Goal: Information Seeking & Learning: Learn about a topic

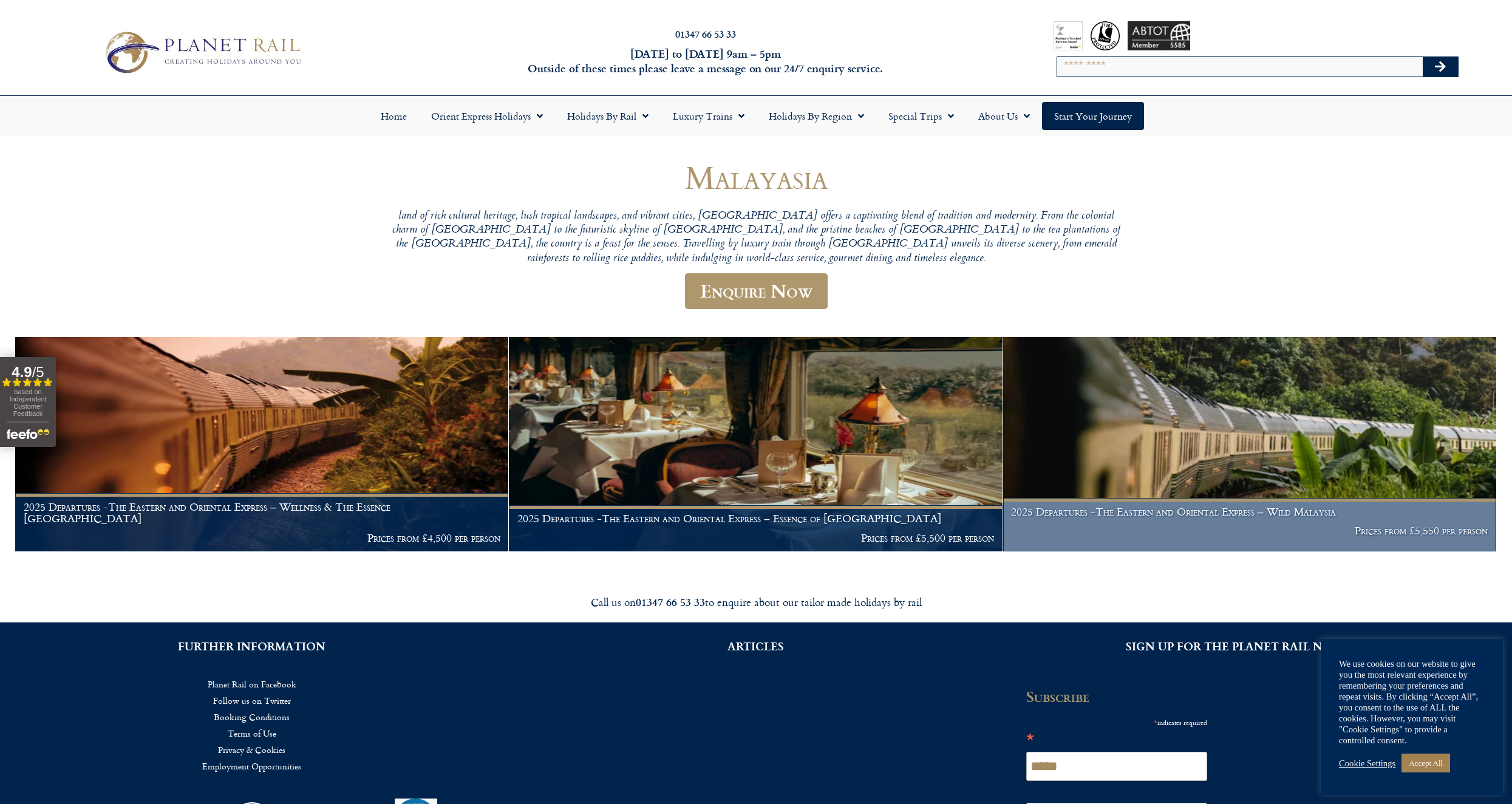
click at [1111, 436] on img at bounding box center [1249, 444] width 493 height 214
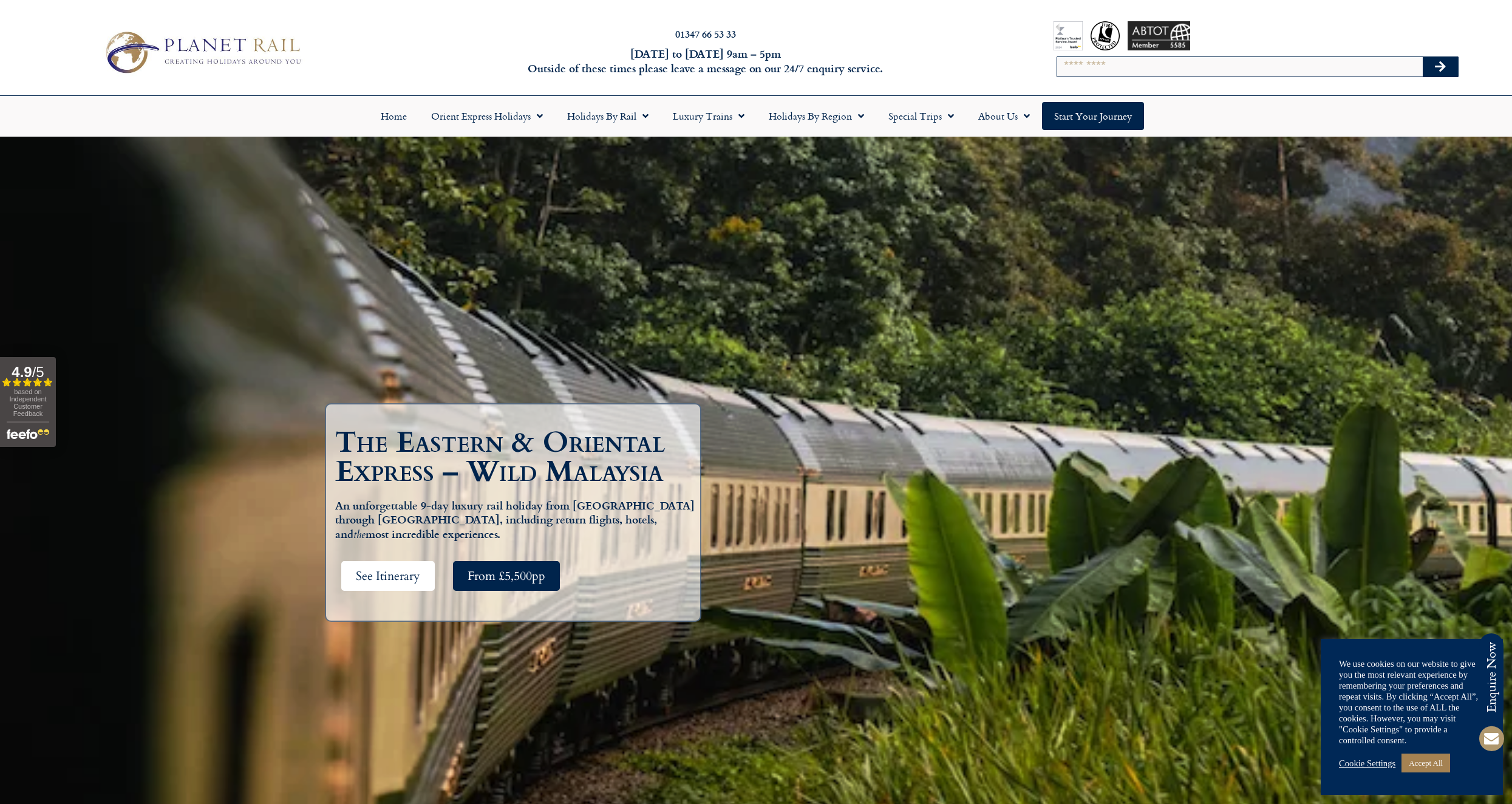
click at [384, 570] on span "See Itinerary" at bounding box center [387, 575] width 64 height 15
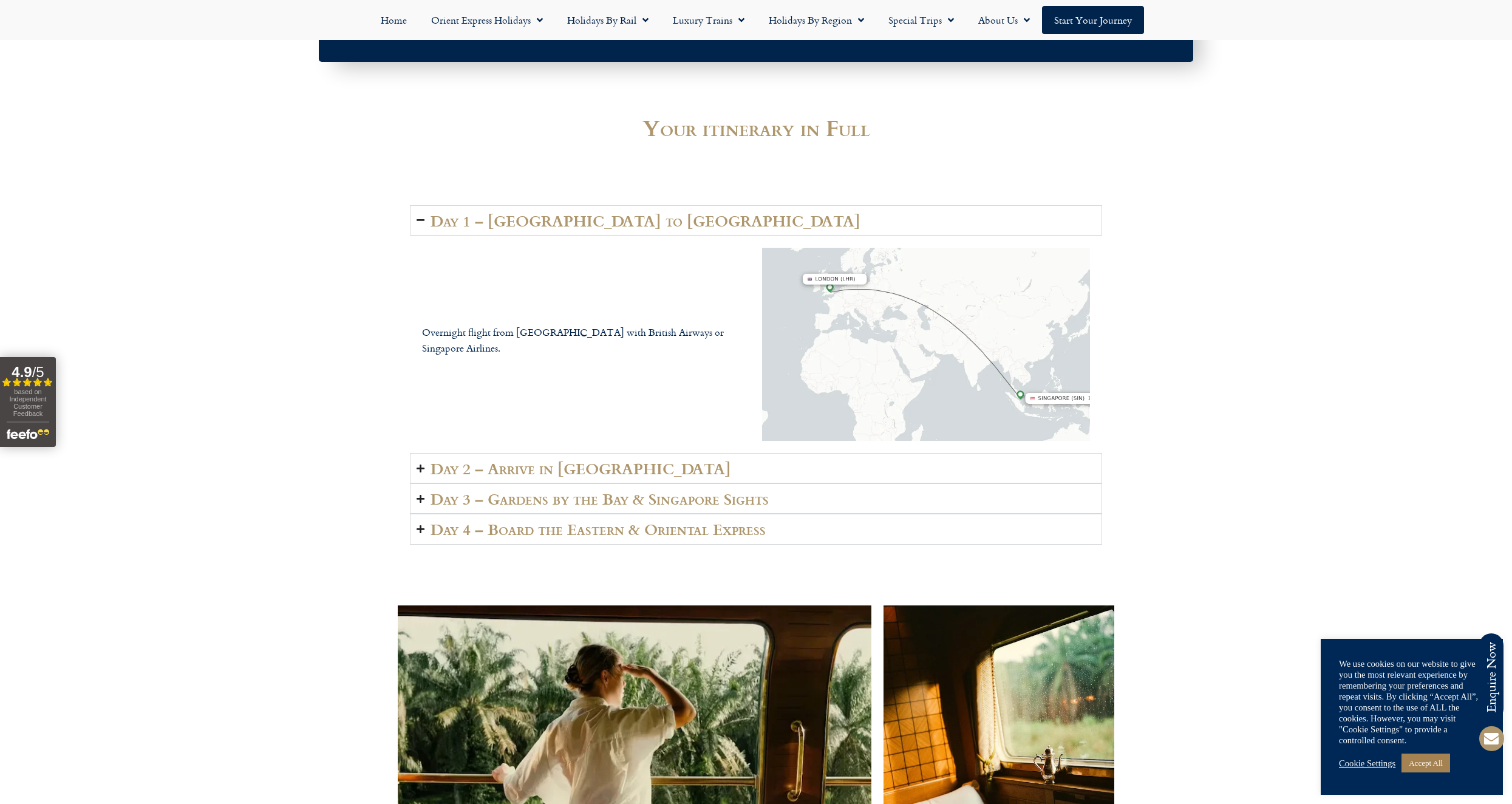
scroll to position [1935, 0]
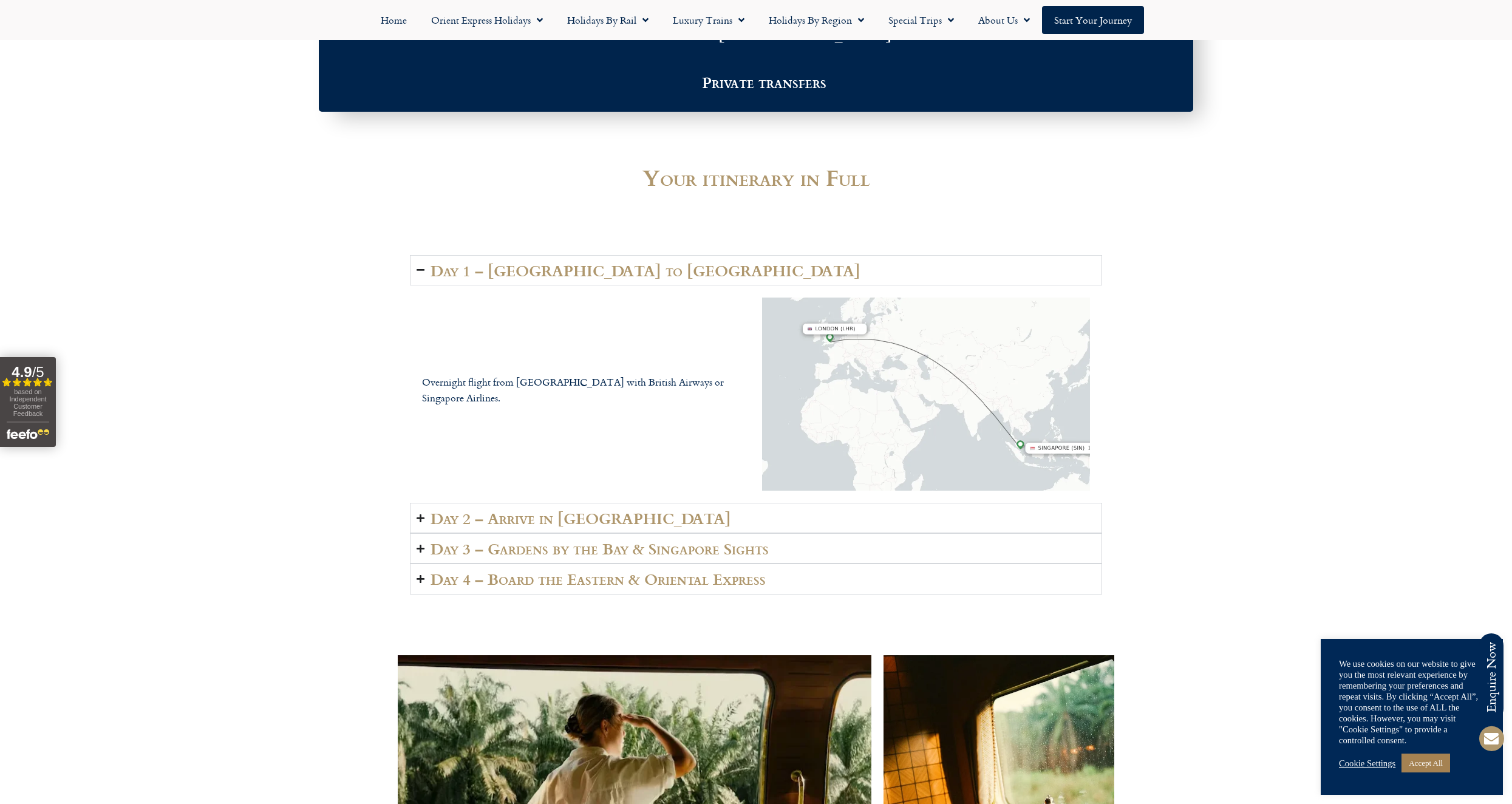
click at [590, 509] on h2 "Day 2 – Arrive in Singapore" at bounding box center [580, 518] width 300 height 17
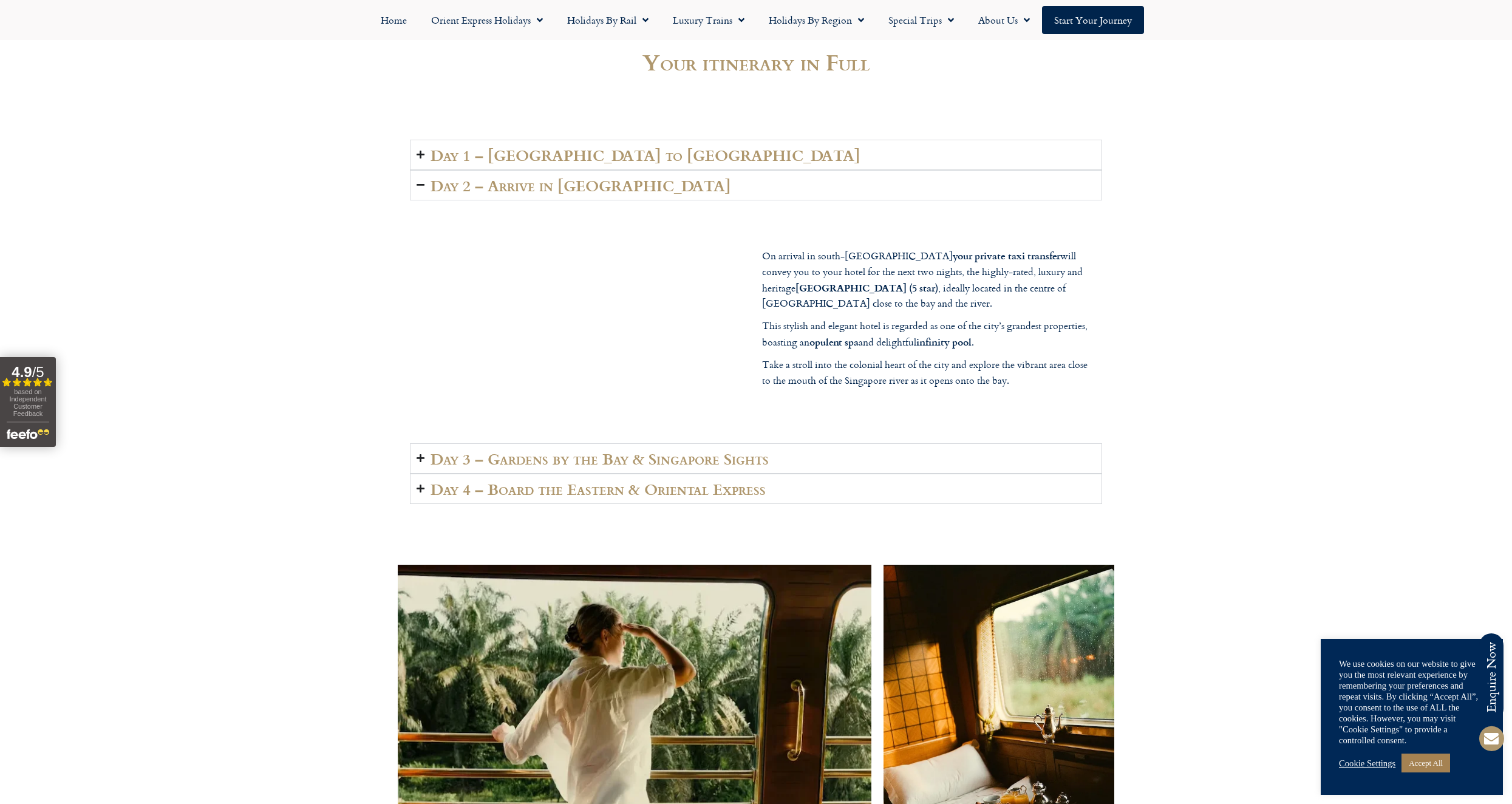
scroll to position [2057, 0]
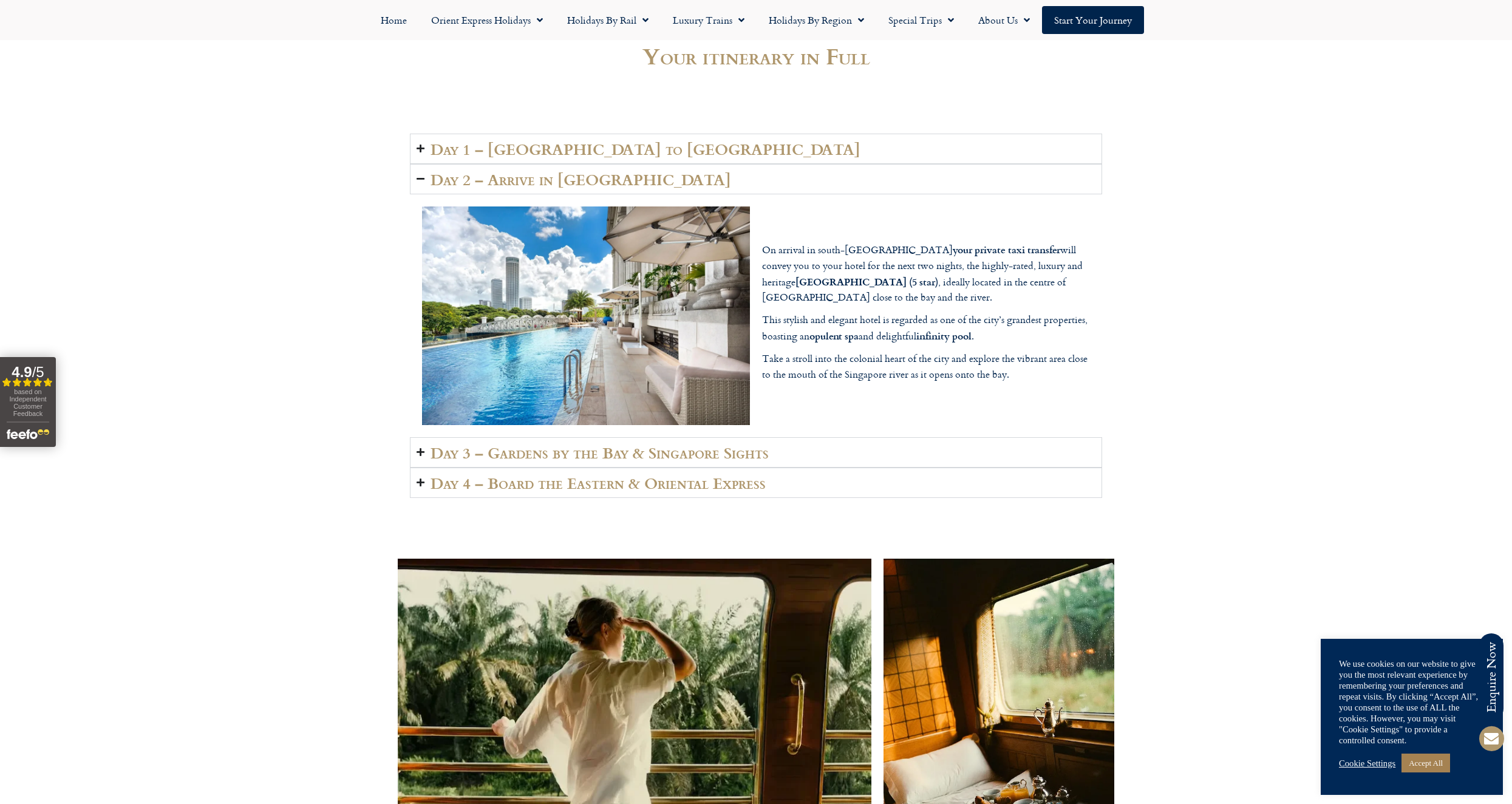
click at [601, 444] on h2 "Day 3 – Gardens by the Bay & Singapore Sights" at bounding box center [600, 452] width 339 height 17
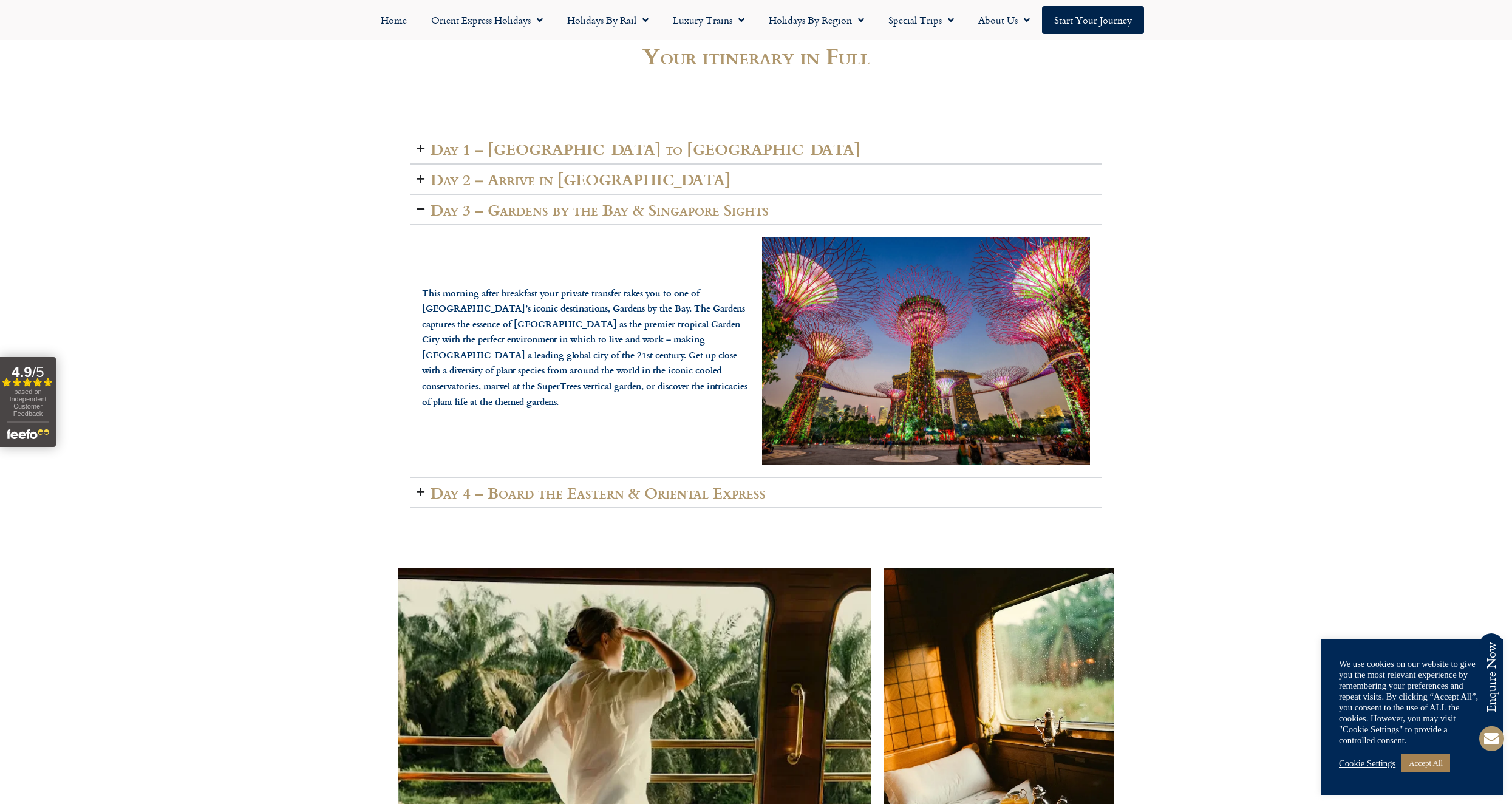
click at [571, 484] on h2 "Day 4 – Board the Eastern & Oriental Express" at bounding box center [598, 492] width 335 height 17
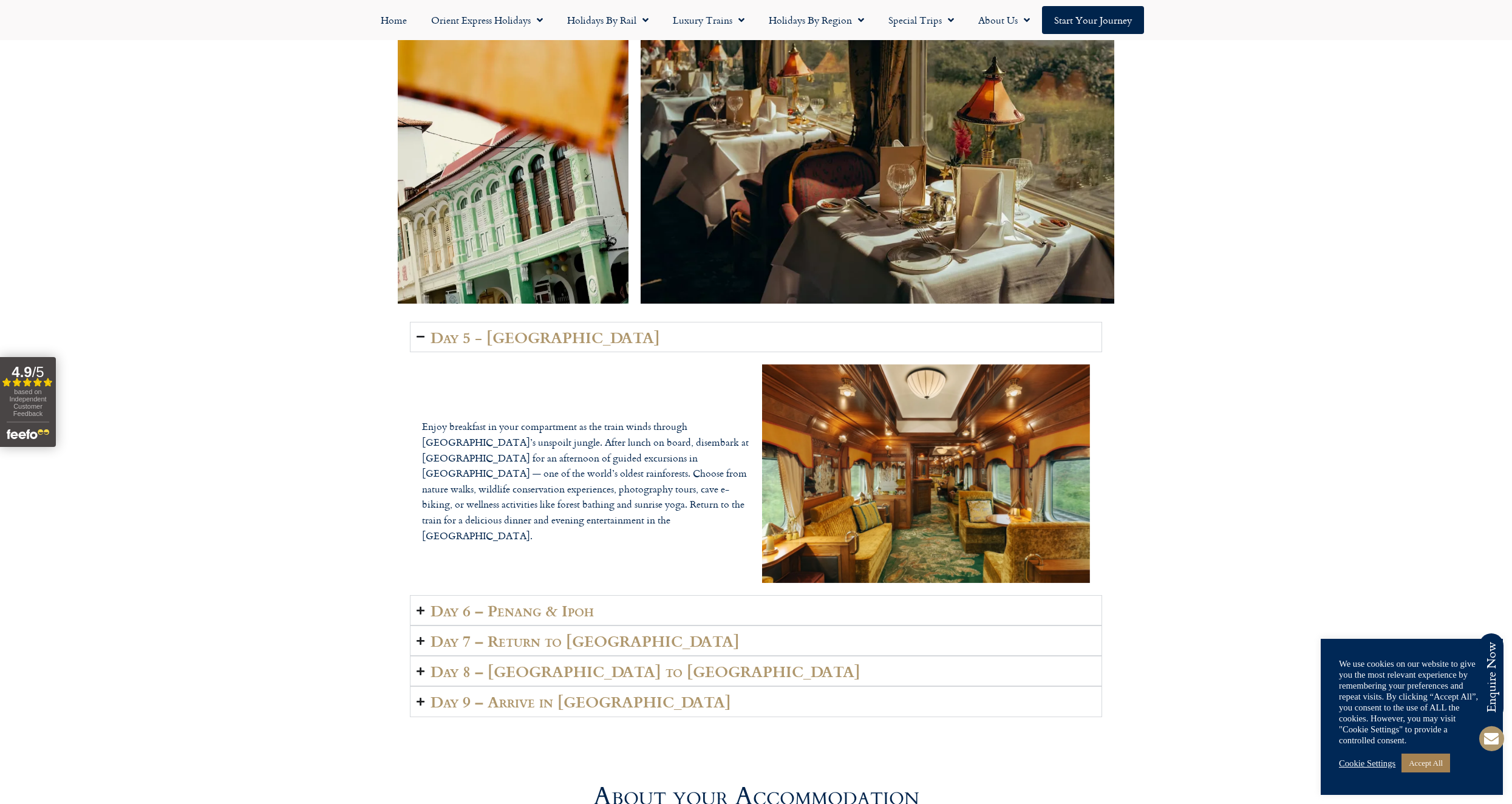
scroll to position [3089, 0]
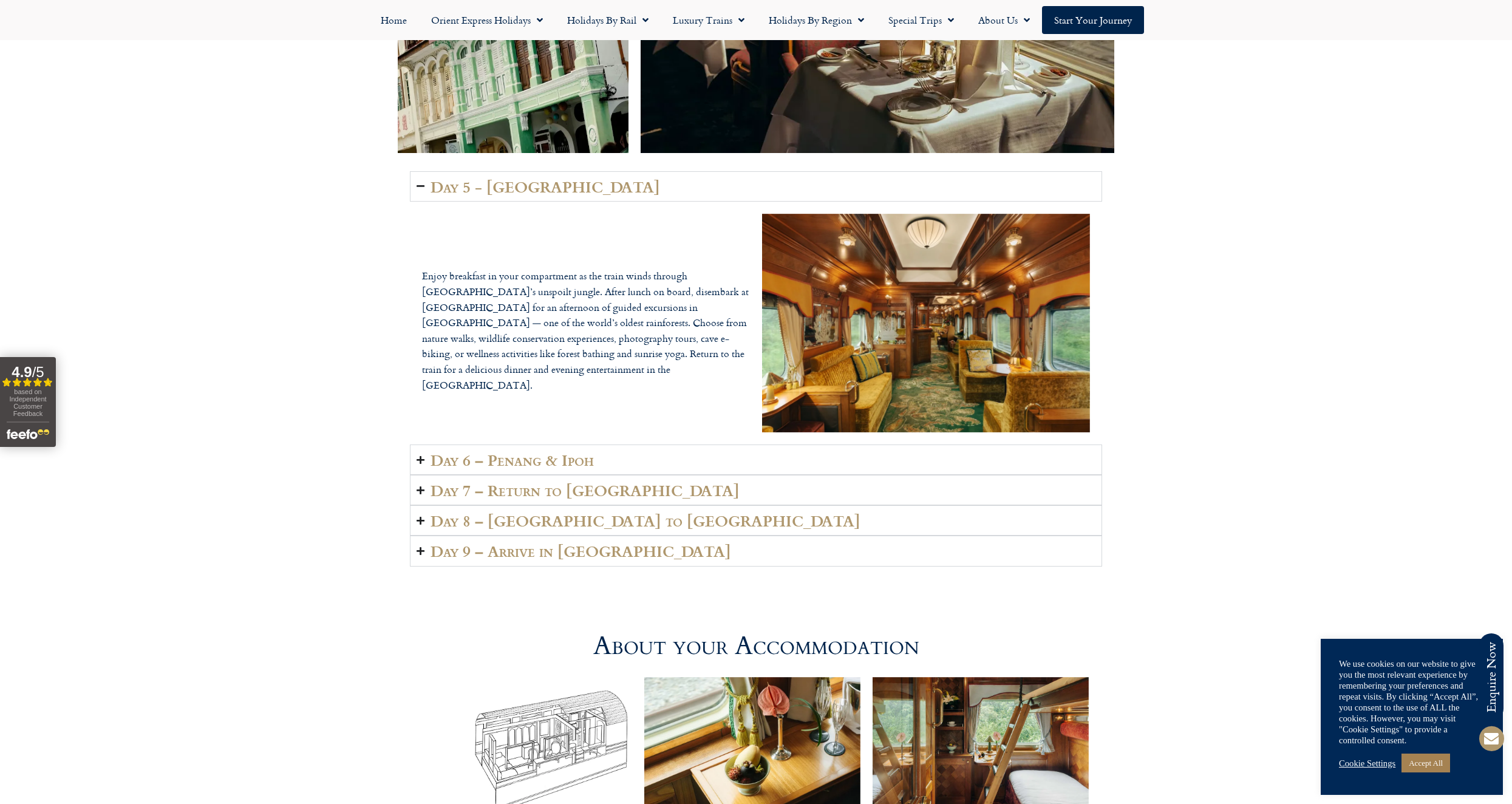
click at [564, 451] on h2 "Day 6 – Penang & Ipoh" at bounding box center [512, 459] width 164 height 17
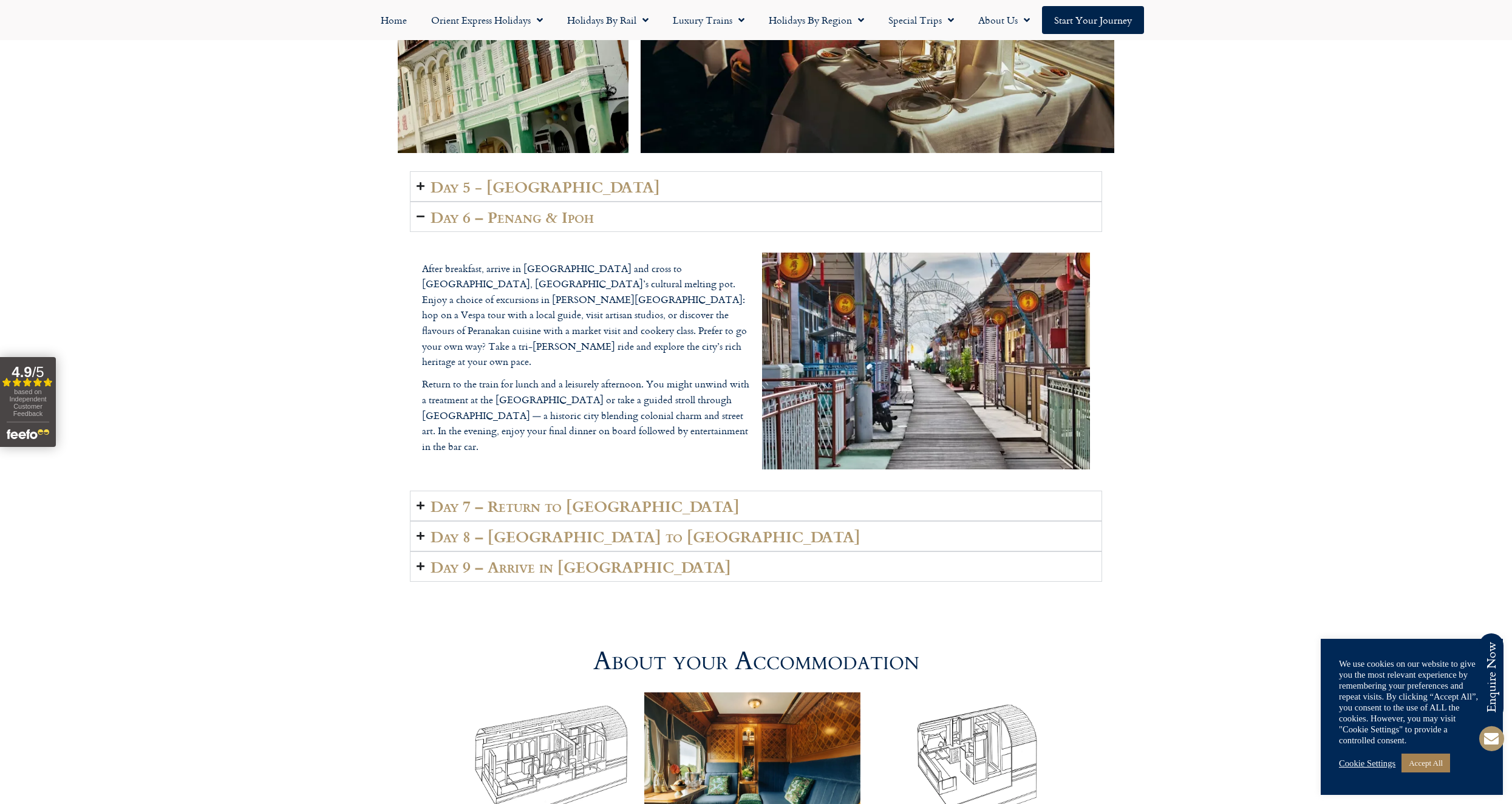
click at [528, 497] on h2 "Day 7 – Return to Singapore" at bounding box center [585, 505] width 309 height 17
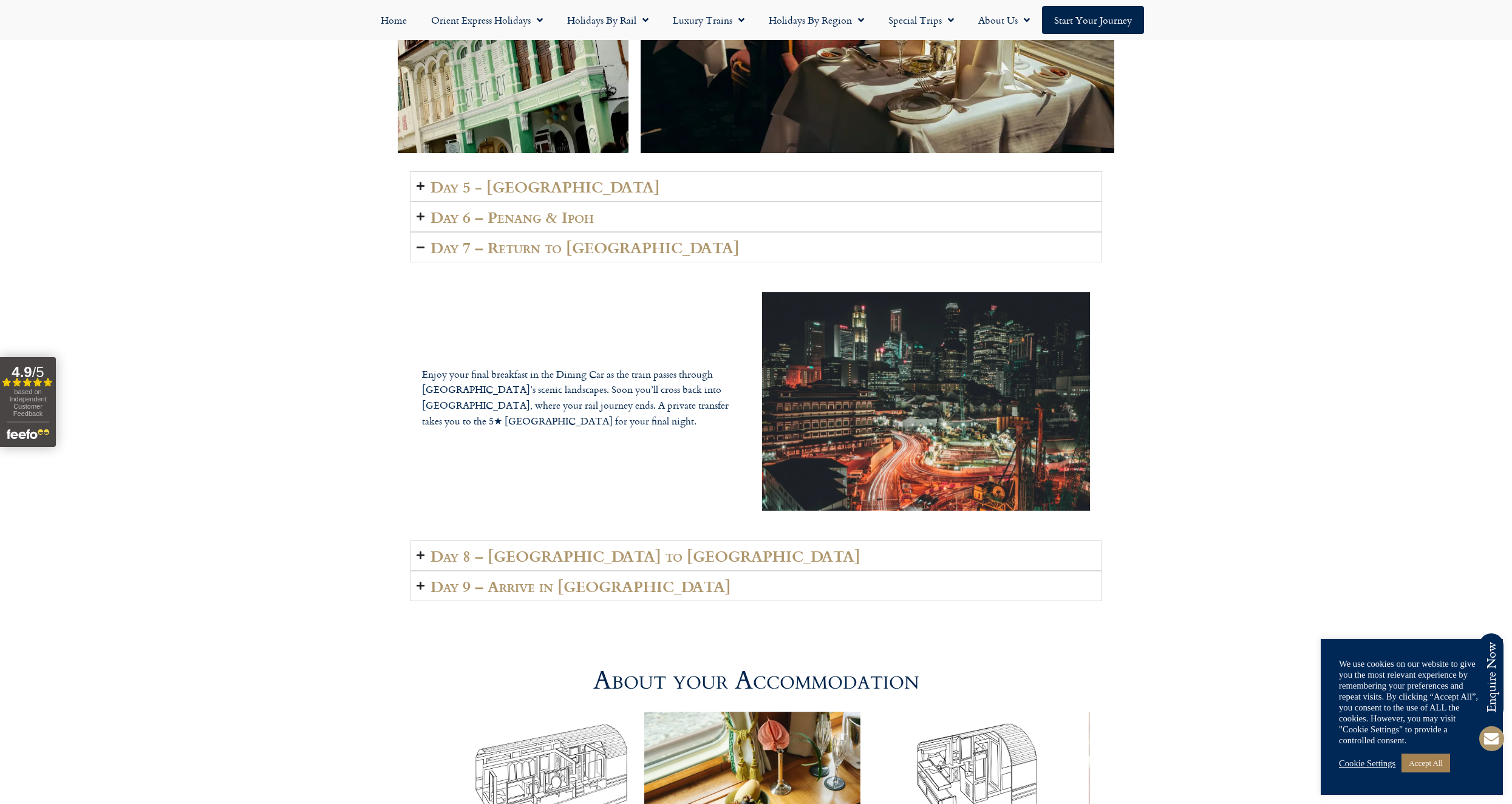
click at [512, 547] on h2 "Day 8 – Singapore to London" at bounding box center [645, 555] width 430 height 17
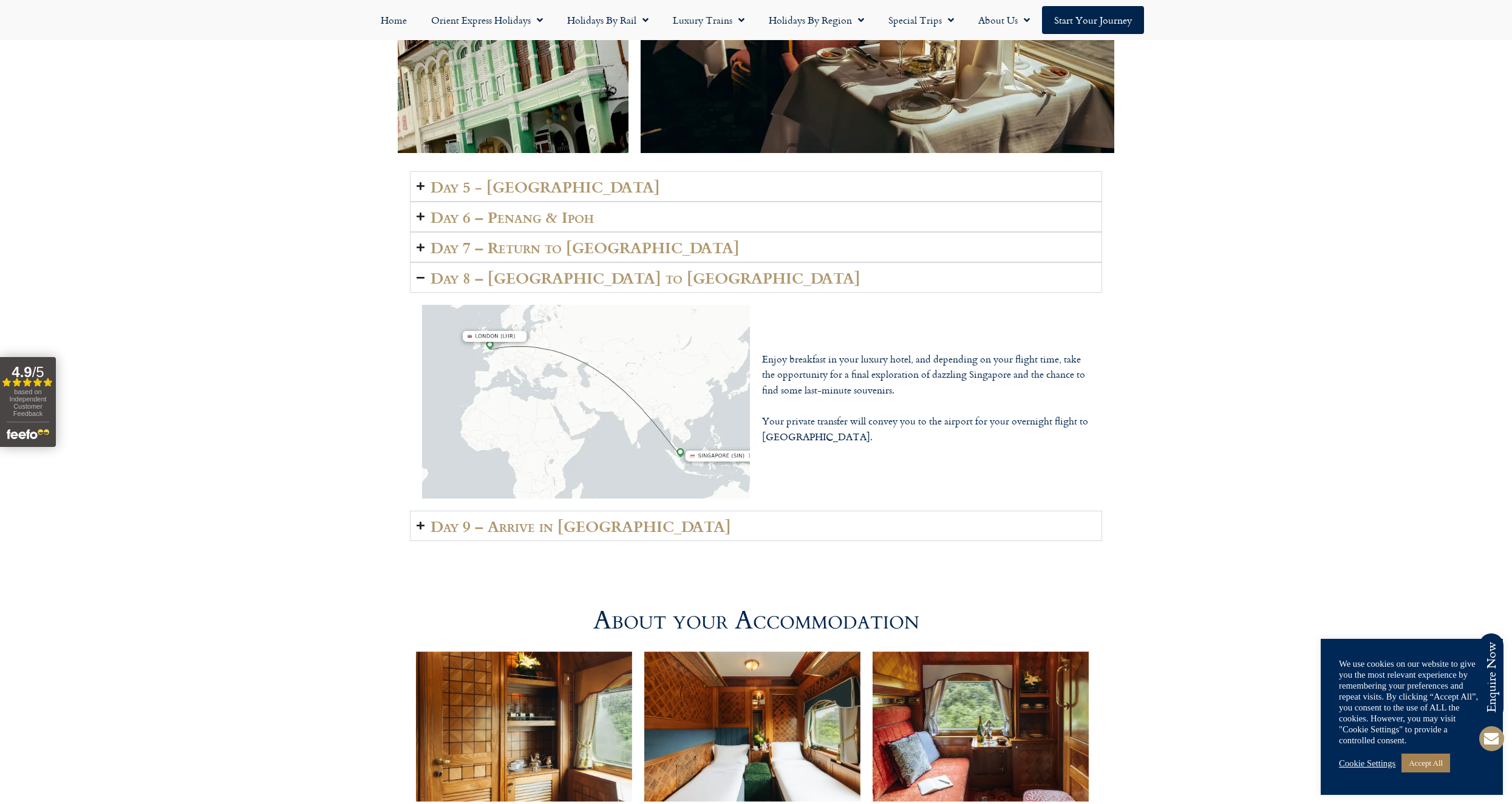
click at [595, 518] on h2 "Day 9 – Arrive in London" at bounding box center [580, 526] width 300 height 17
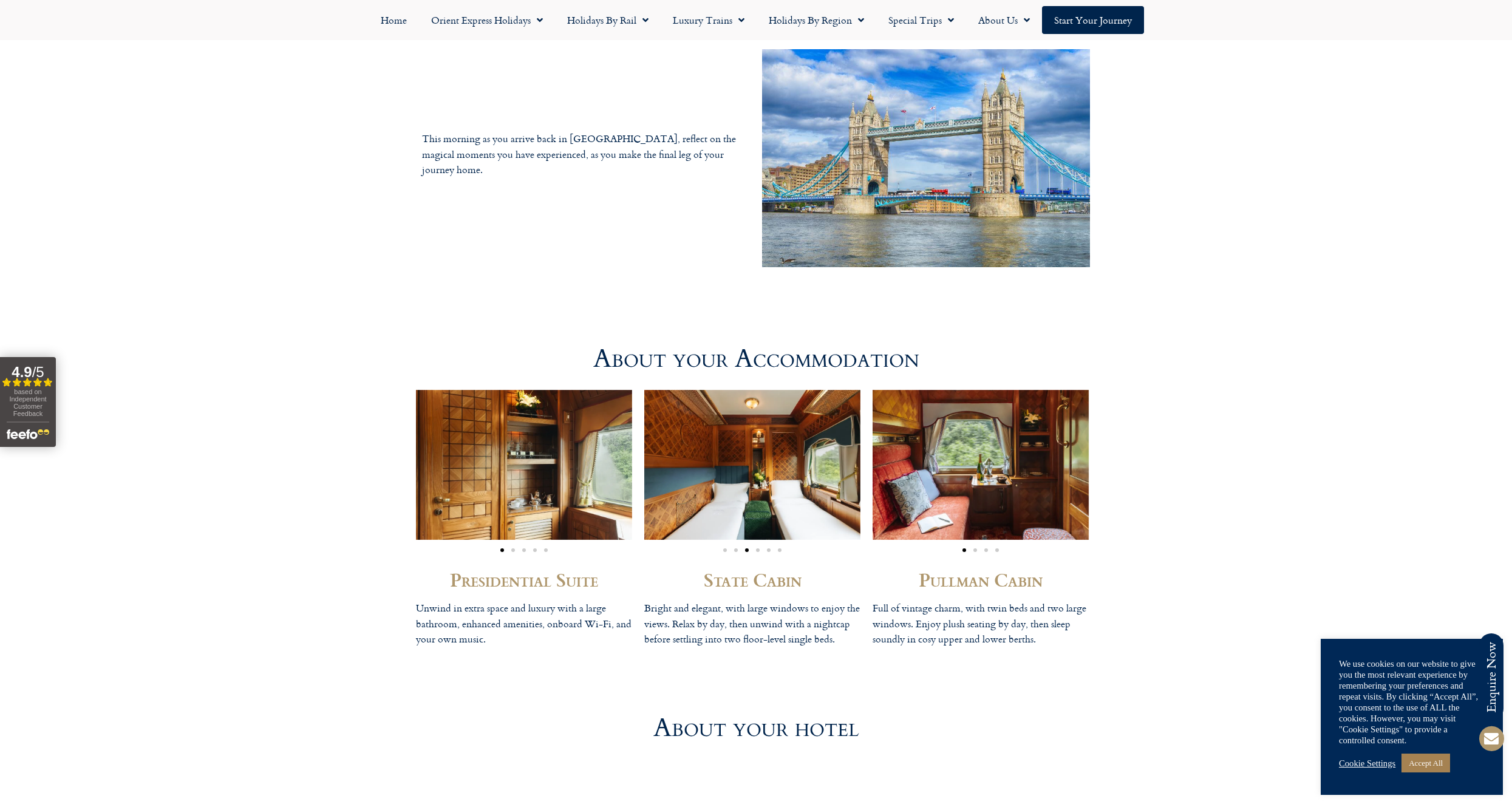
scroll to position [3514, 0]
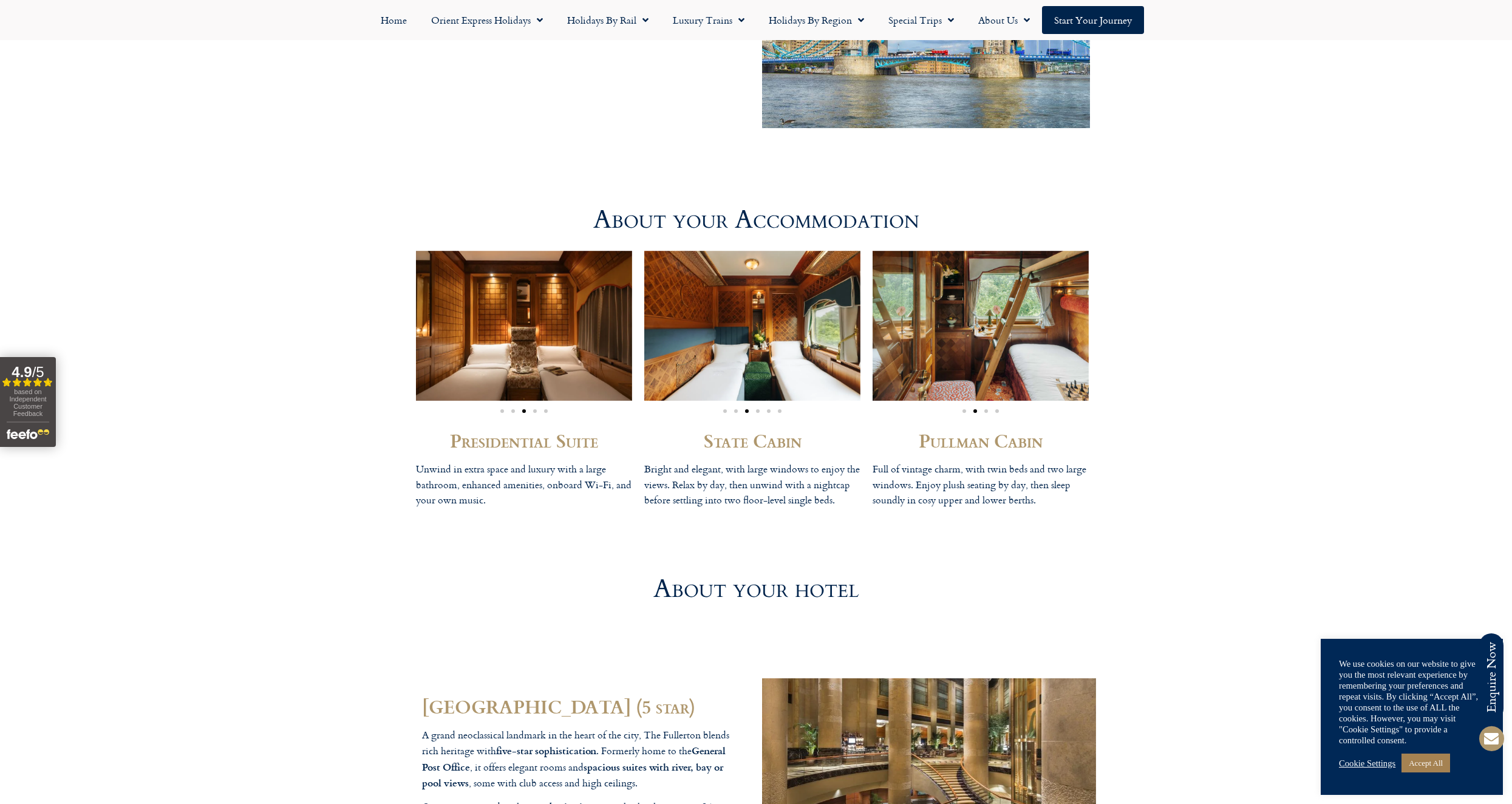
click at [739, 310] on img "3 / 6" at bounding box center [753, 326] width 216 height 150
click at [780, 360] on img "3 / 6" at bounding box center [753, 326] width 216 height 150
click at [757, 402] on div "Image Carousel" at bounding box center [753, 409] width 216 height 14
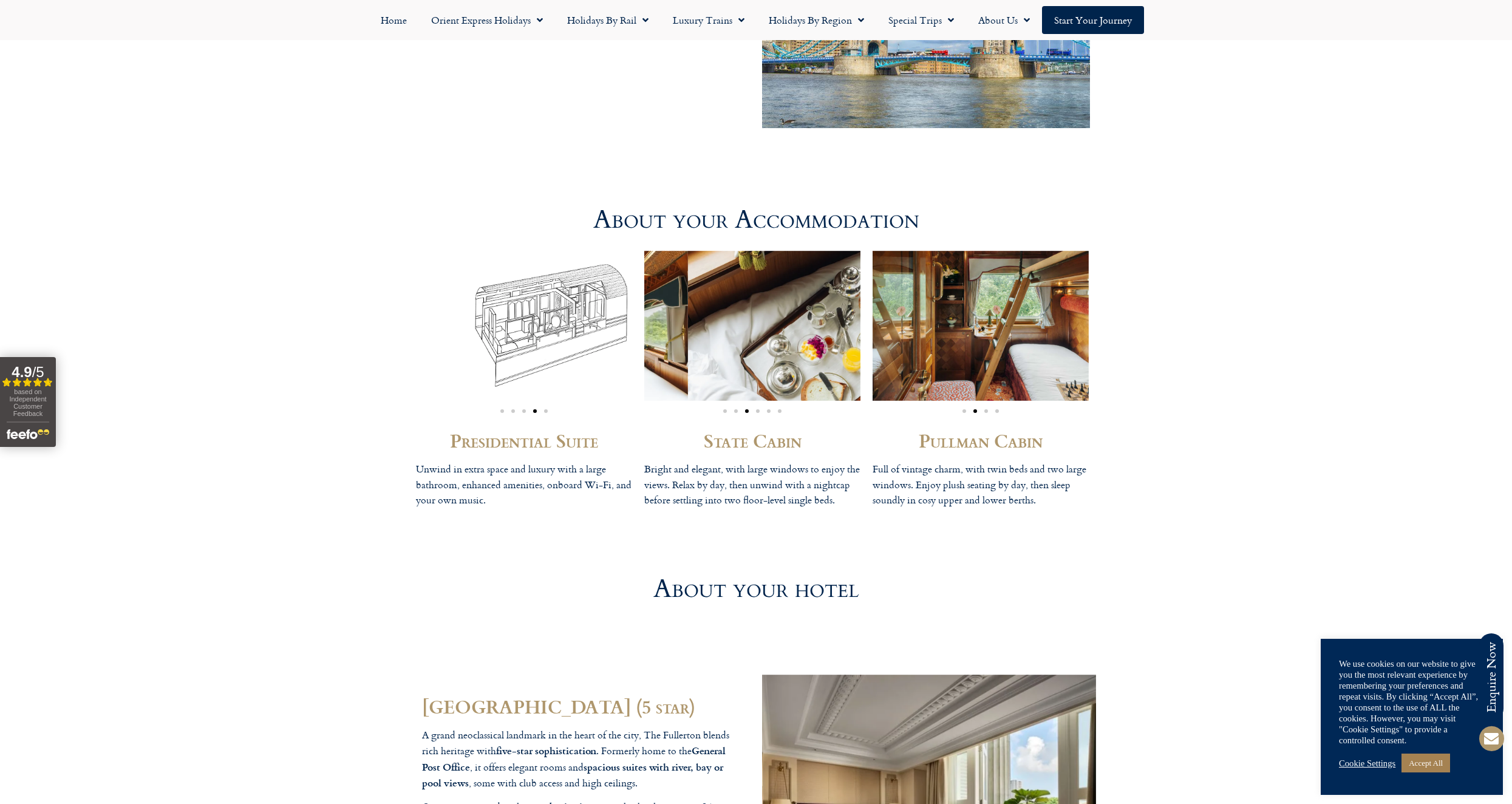
click at [626, 298] on div "Presidential Suite Unwind in extra space and luxury with a large bathroom, enha…" at bounding box center [756, 382] width 693 height 289
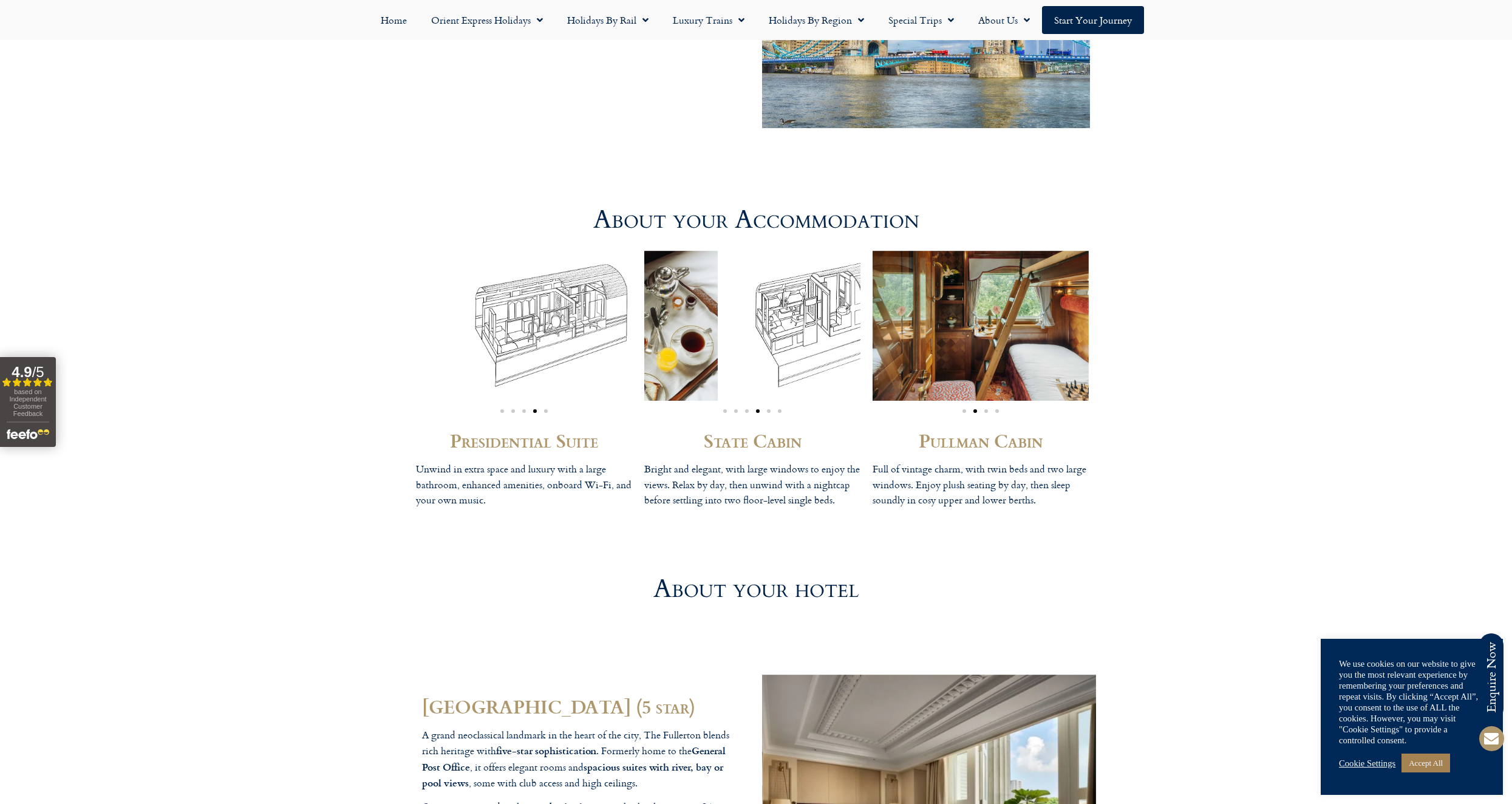
click at [610, 307] on div "Presidential Suite Unwind in extra space and luxury with a large bathroom, enha…" at bounding box center [756, 382] width 693 height 289
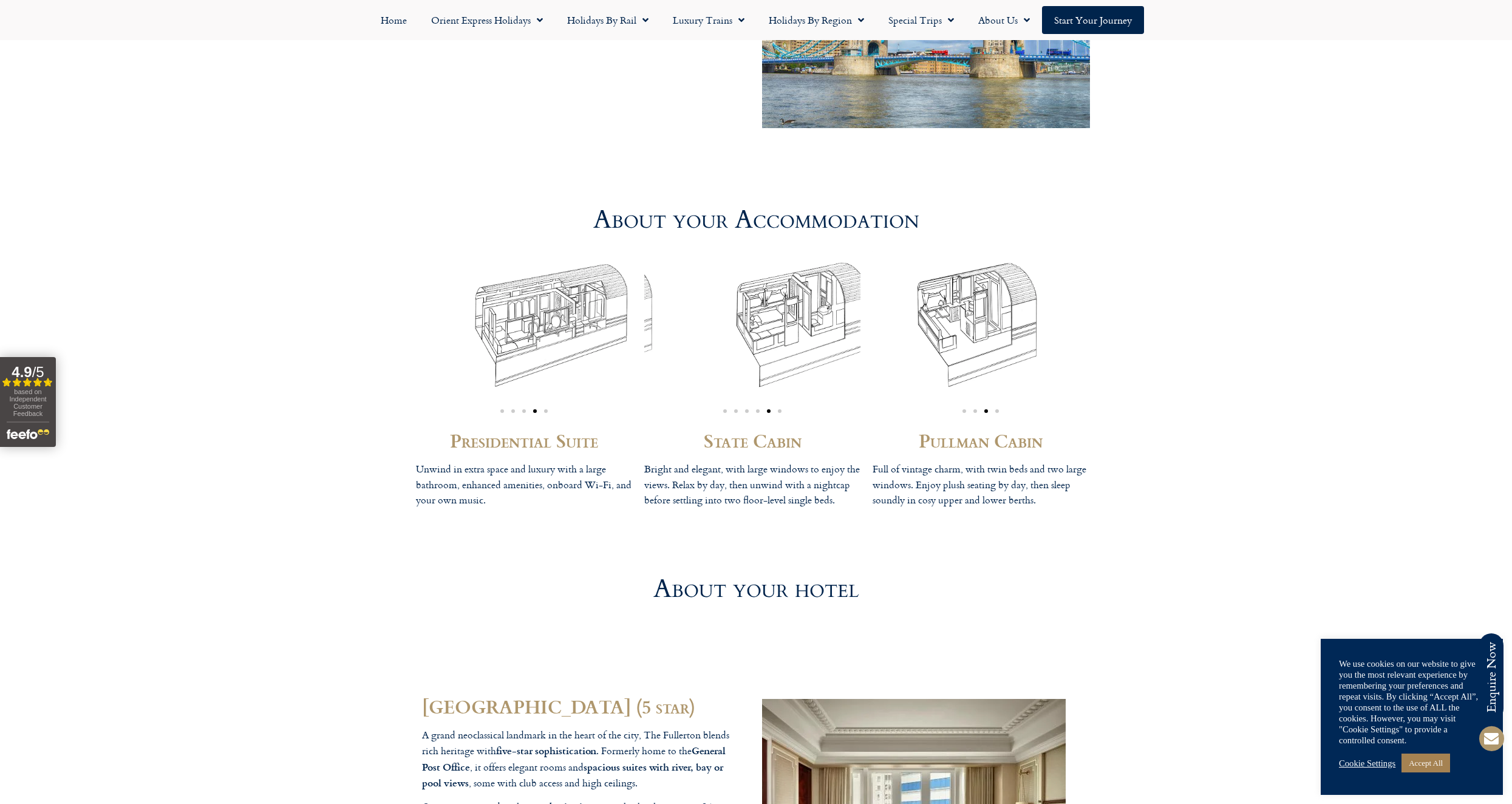
click at [605, 312] on div "Presidential Suite Unwind in extra space and luxury with a large bathroom, enha…" at bounding box center [756, 382] width 693 height 289
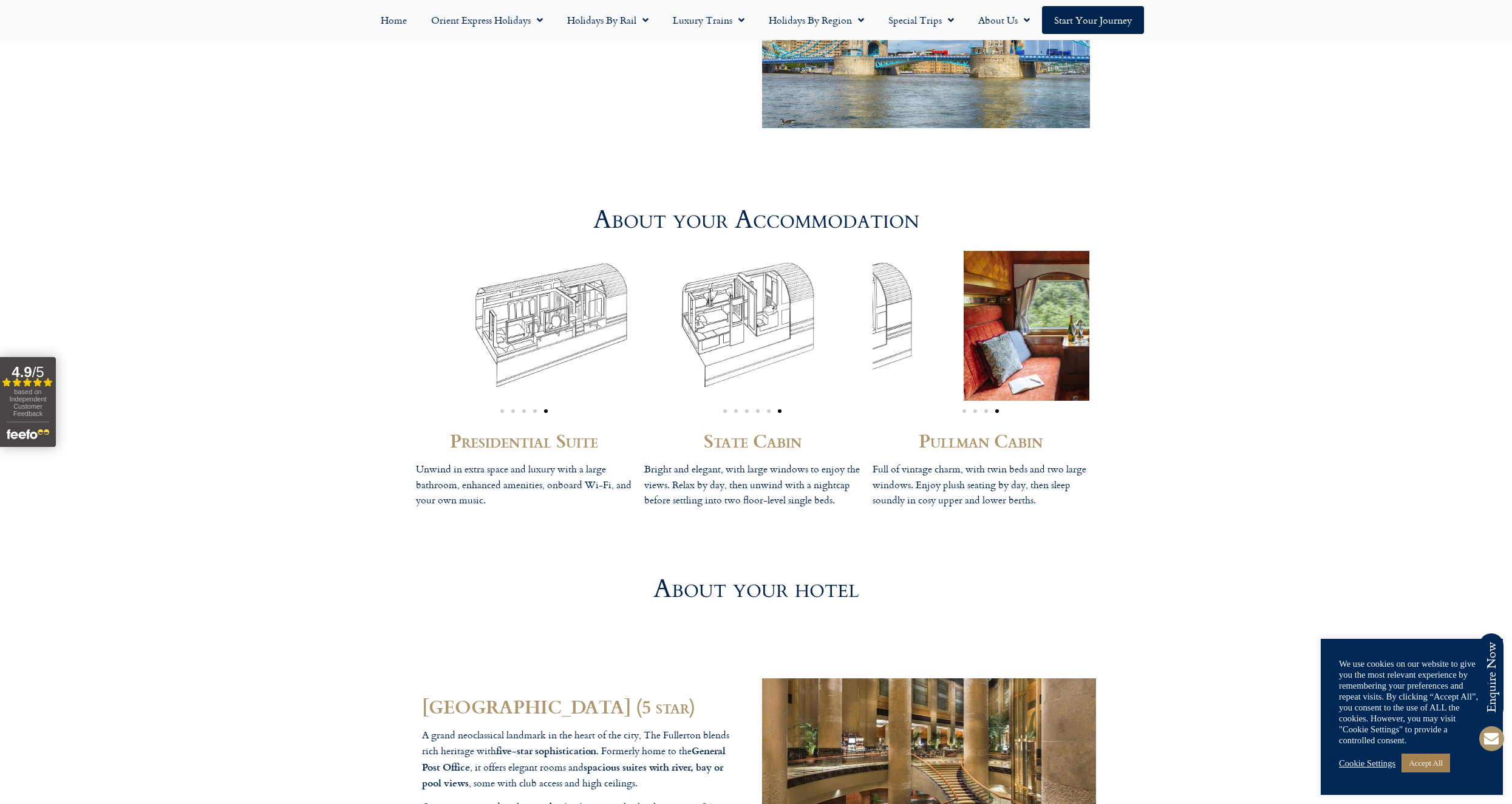
click at [821, 321] on div "Presidential Suite Unwind in extra space and luxury with a large bathroom, enha…" at bounding box center [756, 382] width 693 height 289
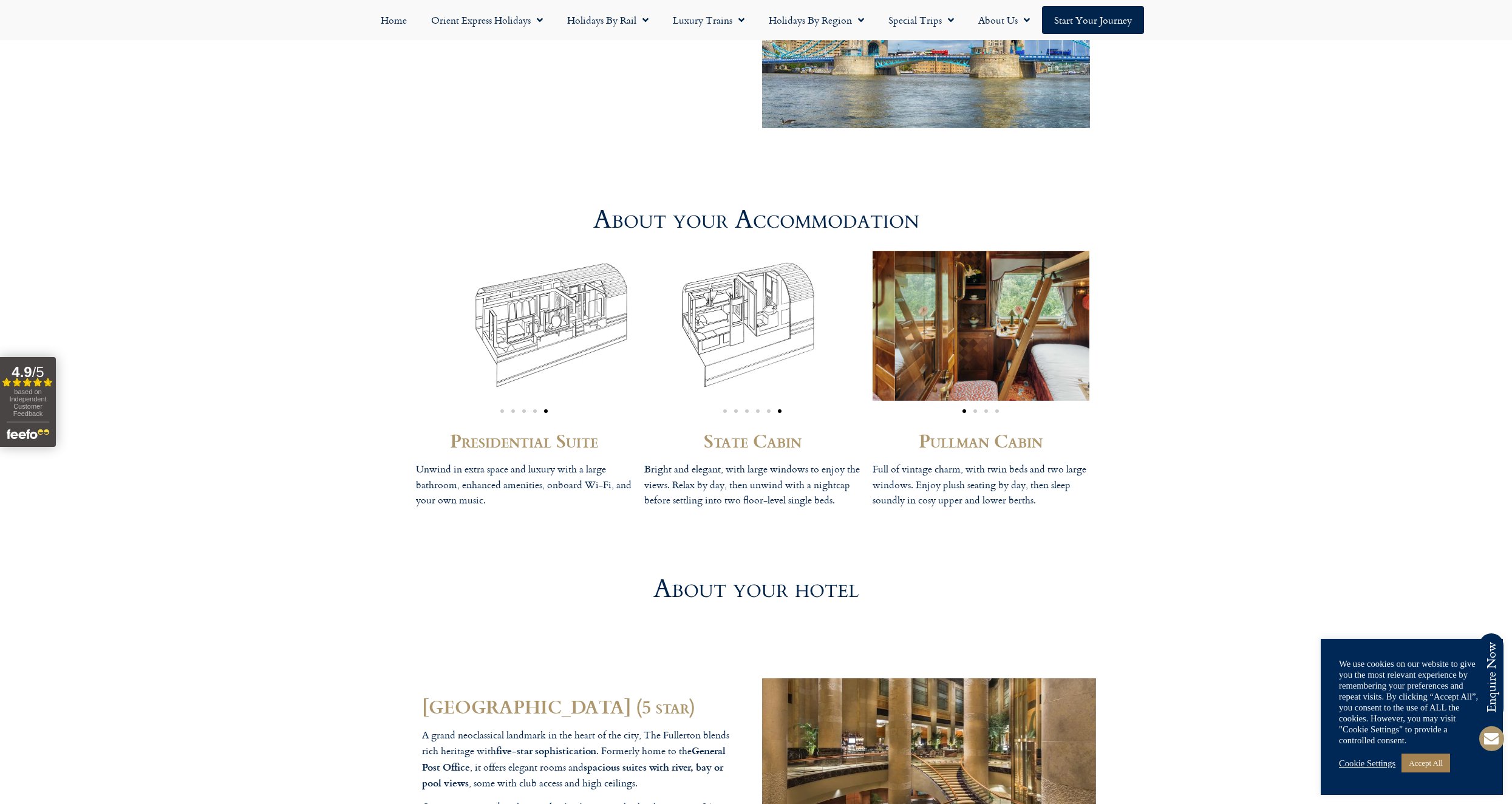
click at [840, 314] on div "Presidential Suite Unwind in extra space and luxury with a large bathroom, enha…" at bounding box center [756, 382] width 693 height 289
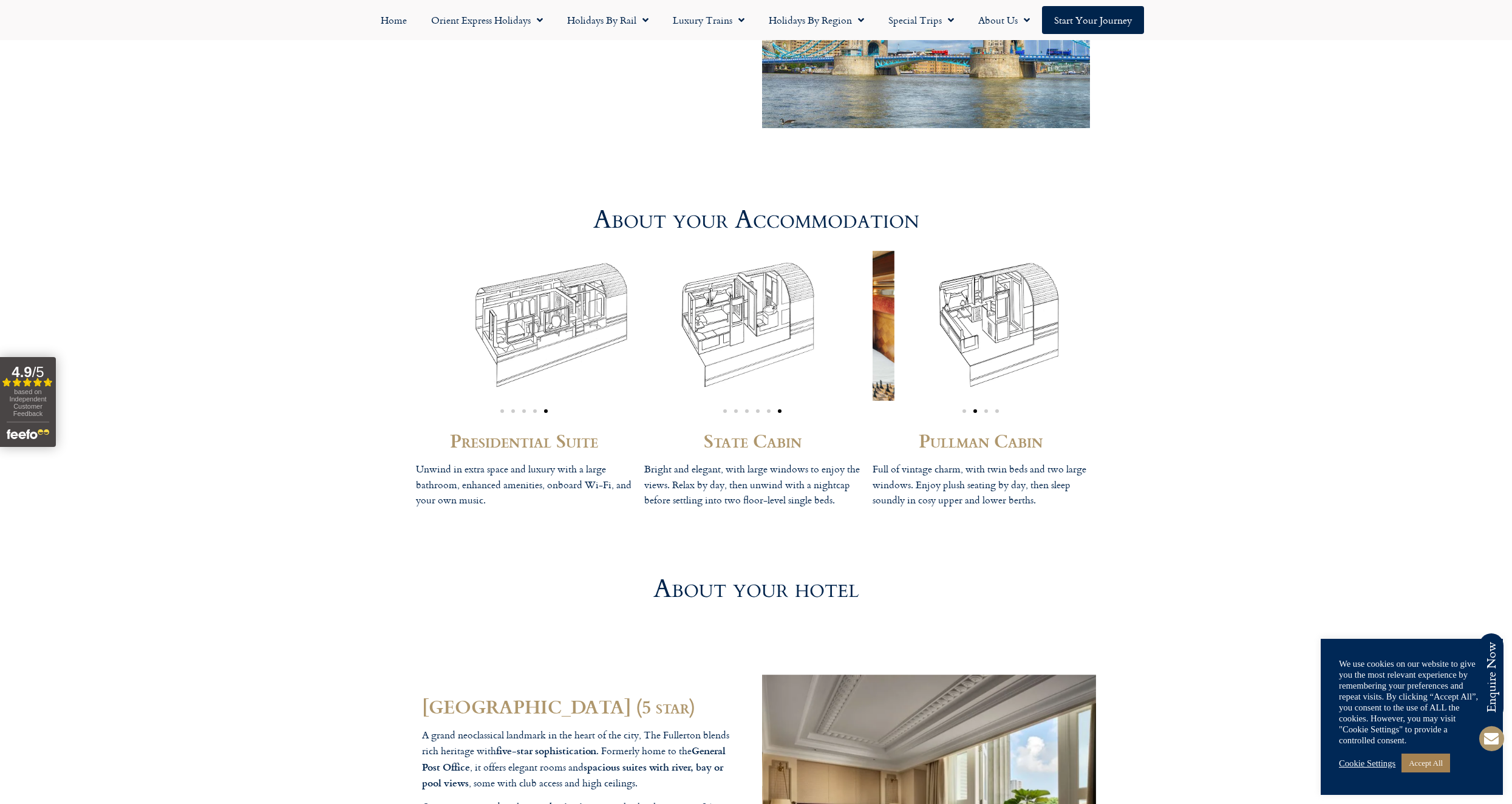
click at [819, 337] on div "Presidential Suite Unwind in extra space and luxury with a large bathroom, enha…" at bounding box center [756, 382] width 693 height 289
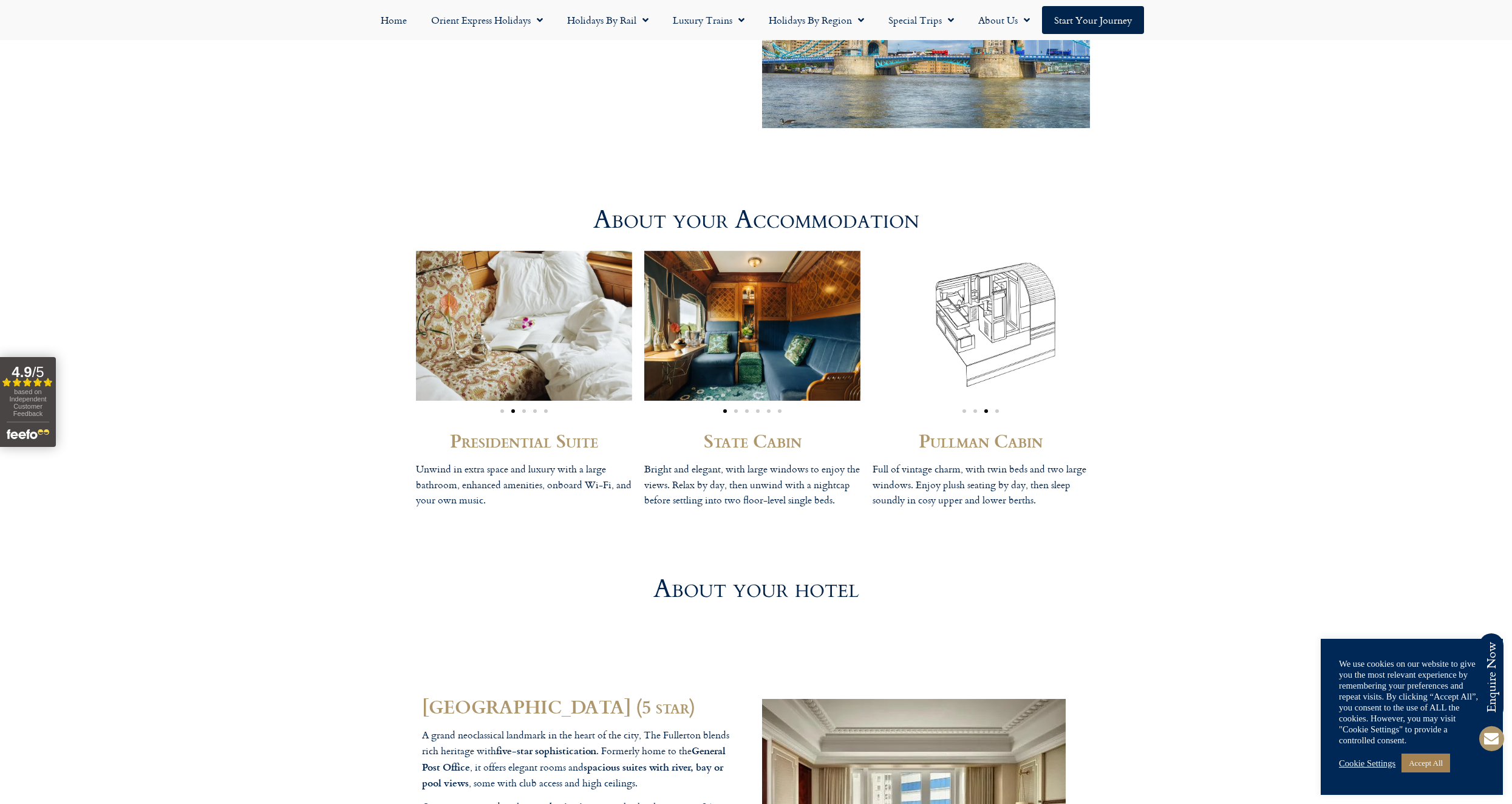
click at [800, 318] on div "Presidential Suite Unwind in extra space and luxury with a large bathroom, enha…" at bounding box center [756, 382] width 693 height 289
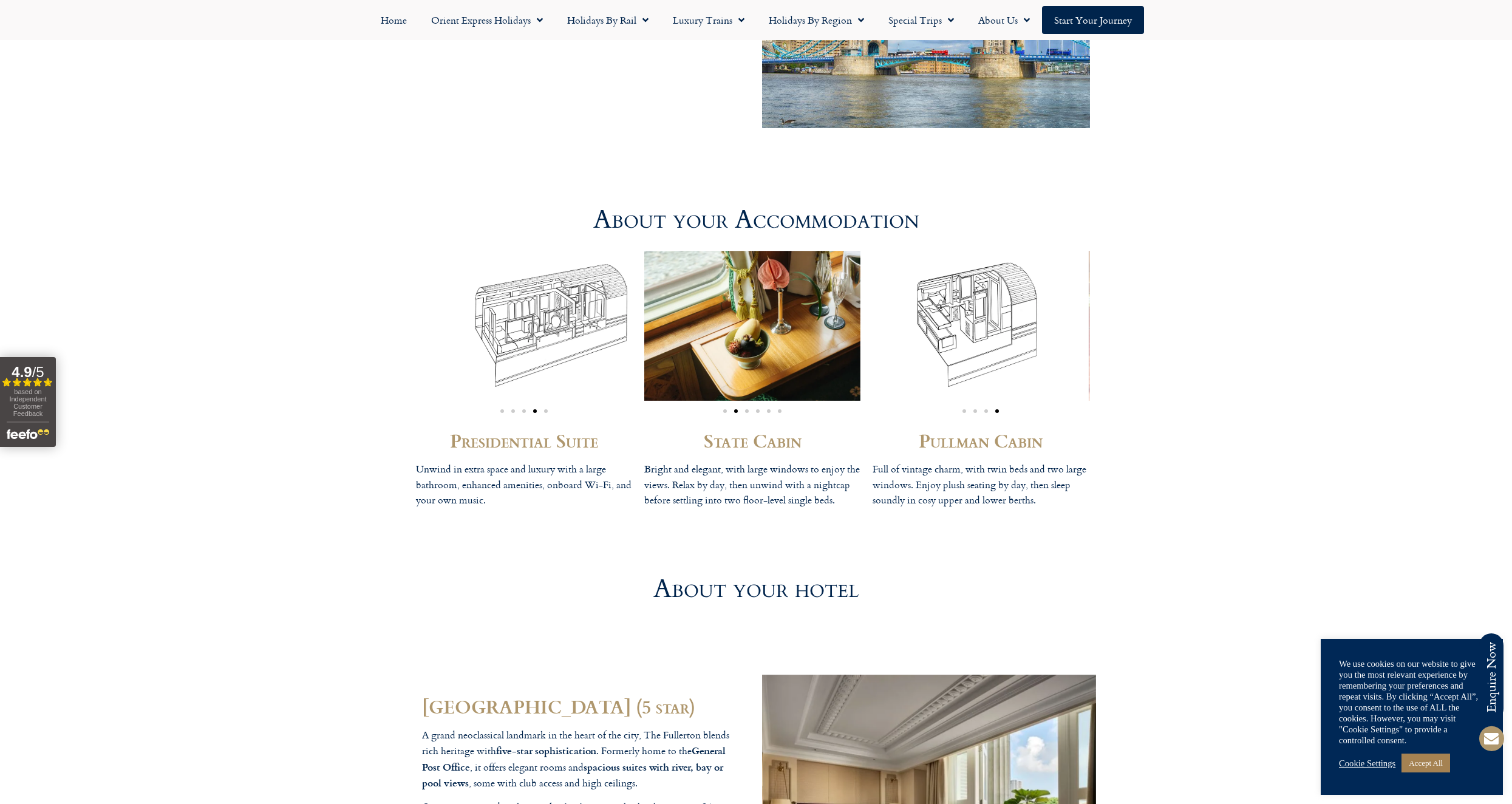
click at [785, 305] on img "2 / 6" at bounding box center [753, 326] width 216 height 150
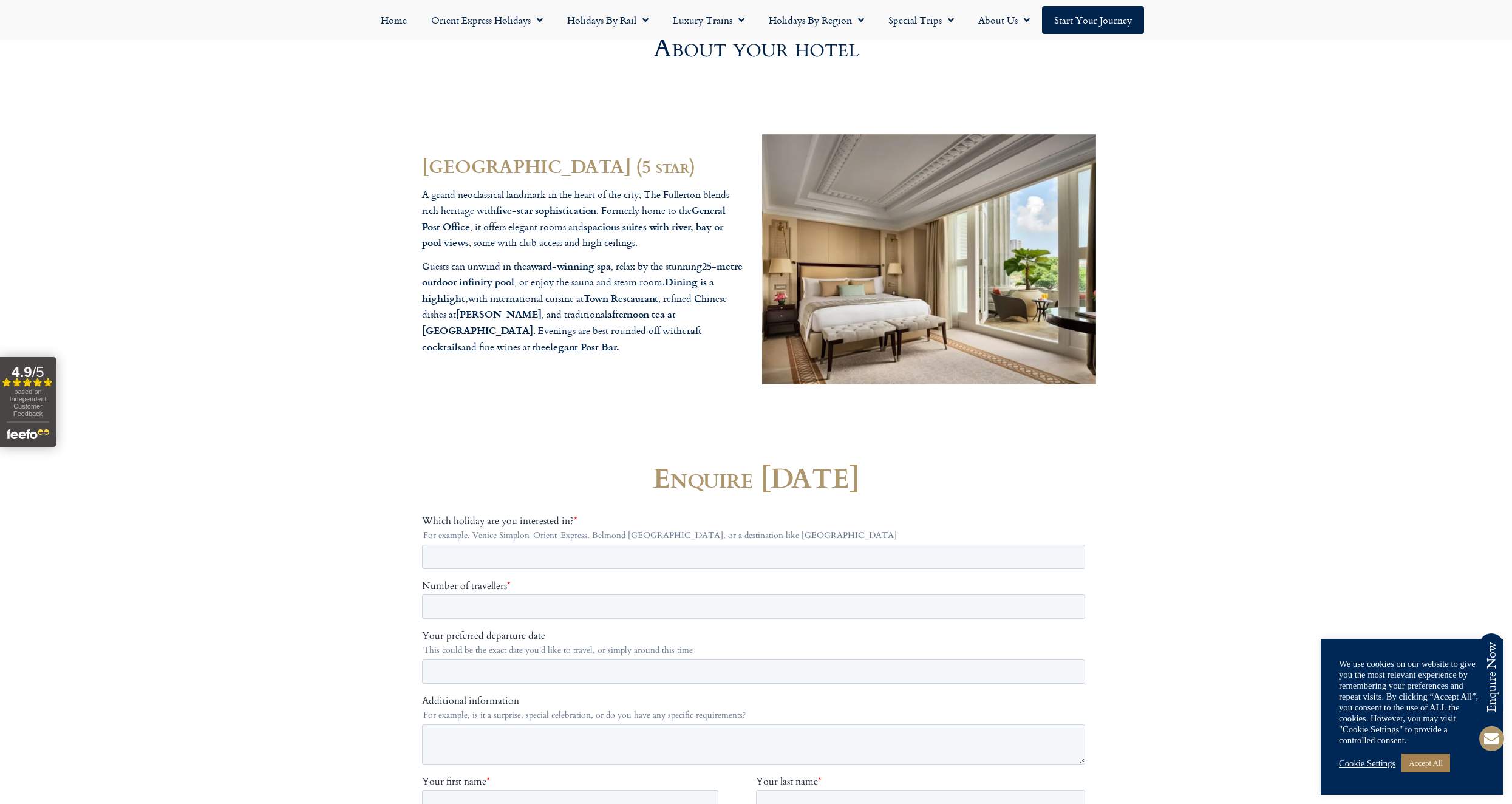
scroll to position [4000, 0]
